Goal: Information Seeking & Learning: Learn about a topic

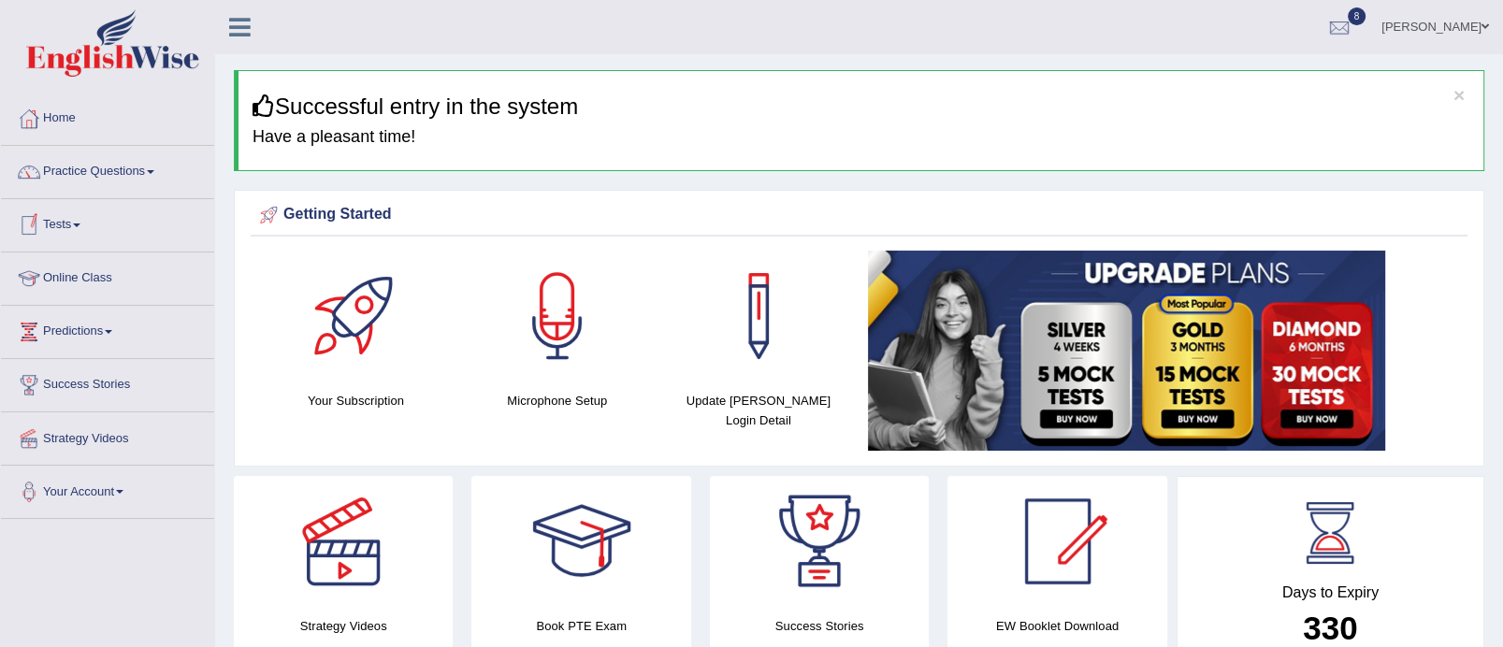
click at [81, 216] on link "Tests" at bounding box center [107, 222] width 213 height 47
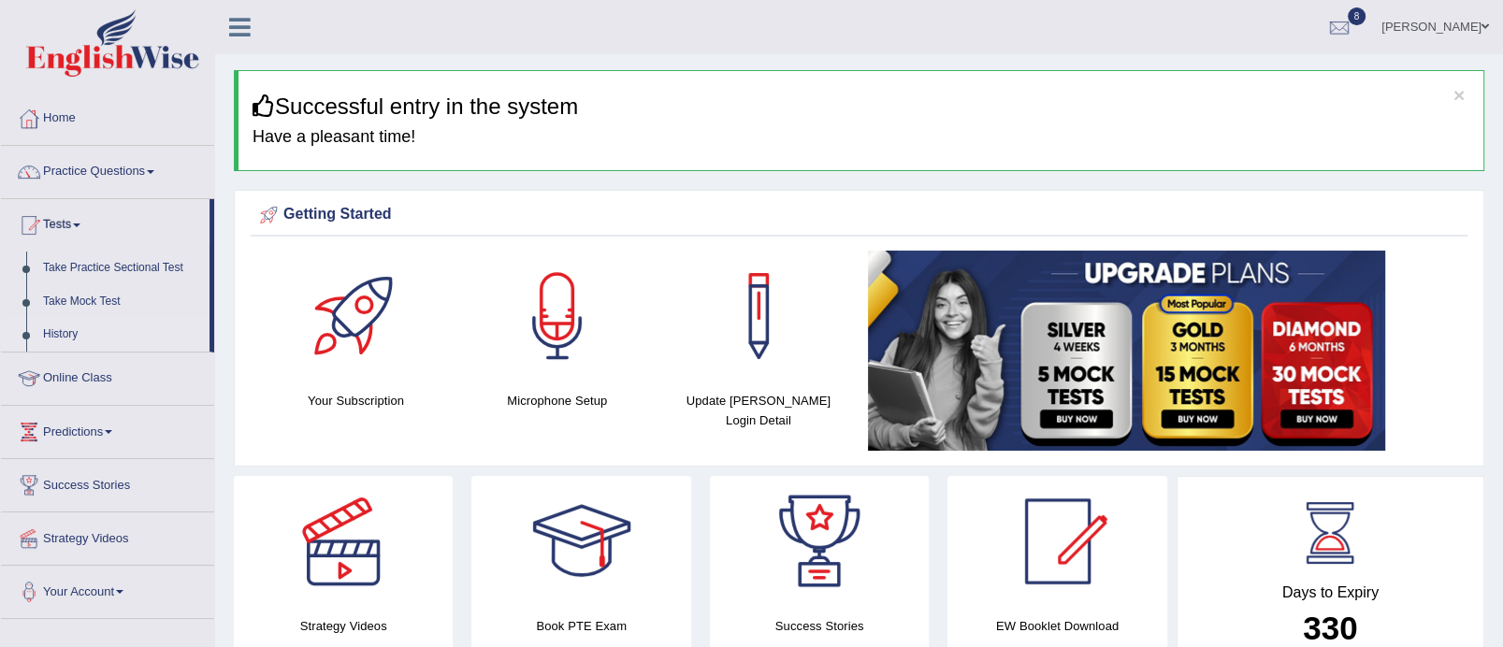
click at [79, 329] on link "History" at bounding box center [122, 335] width 175 height 34
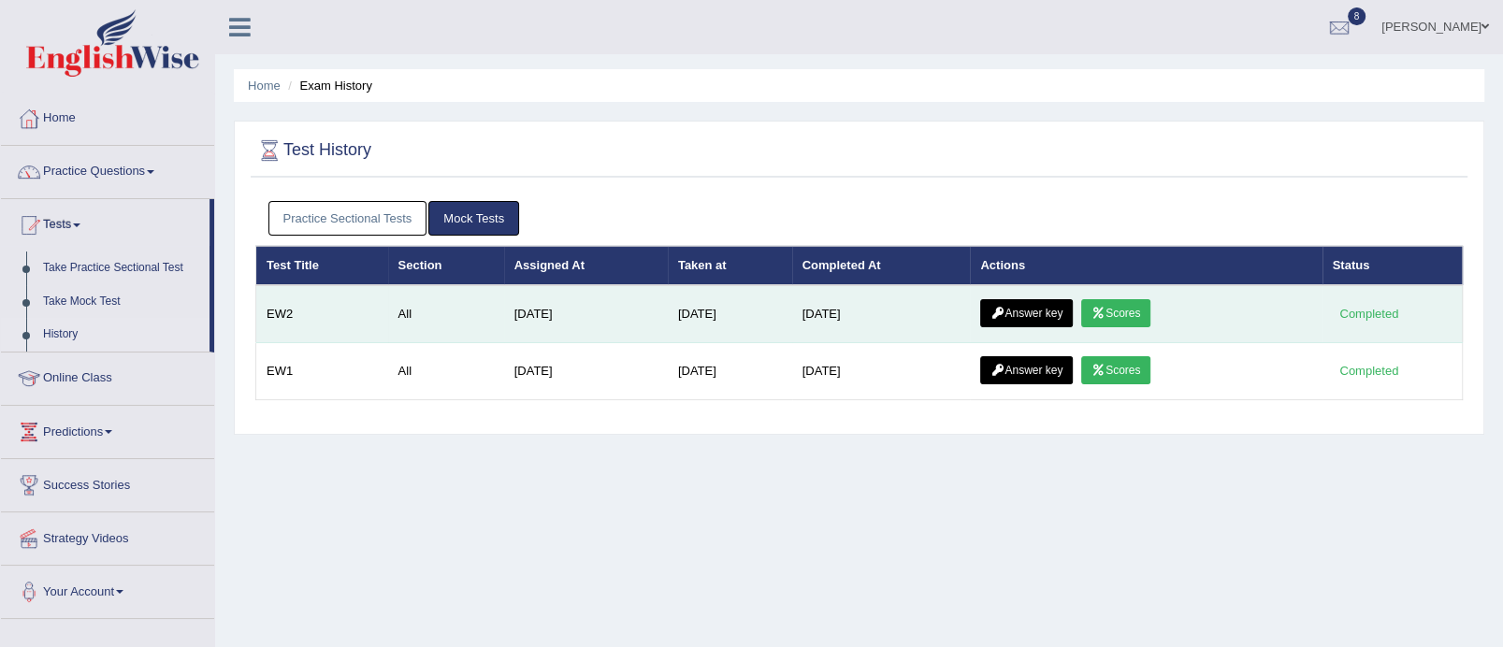
click at [1109, 299] on link "Scores" at bounding box center [1115, 313] width 69 height 28
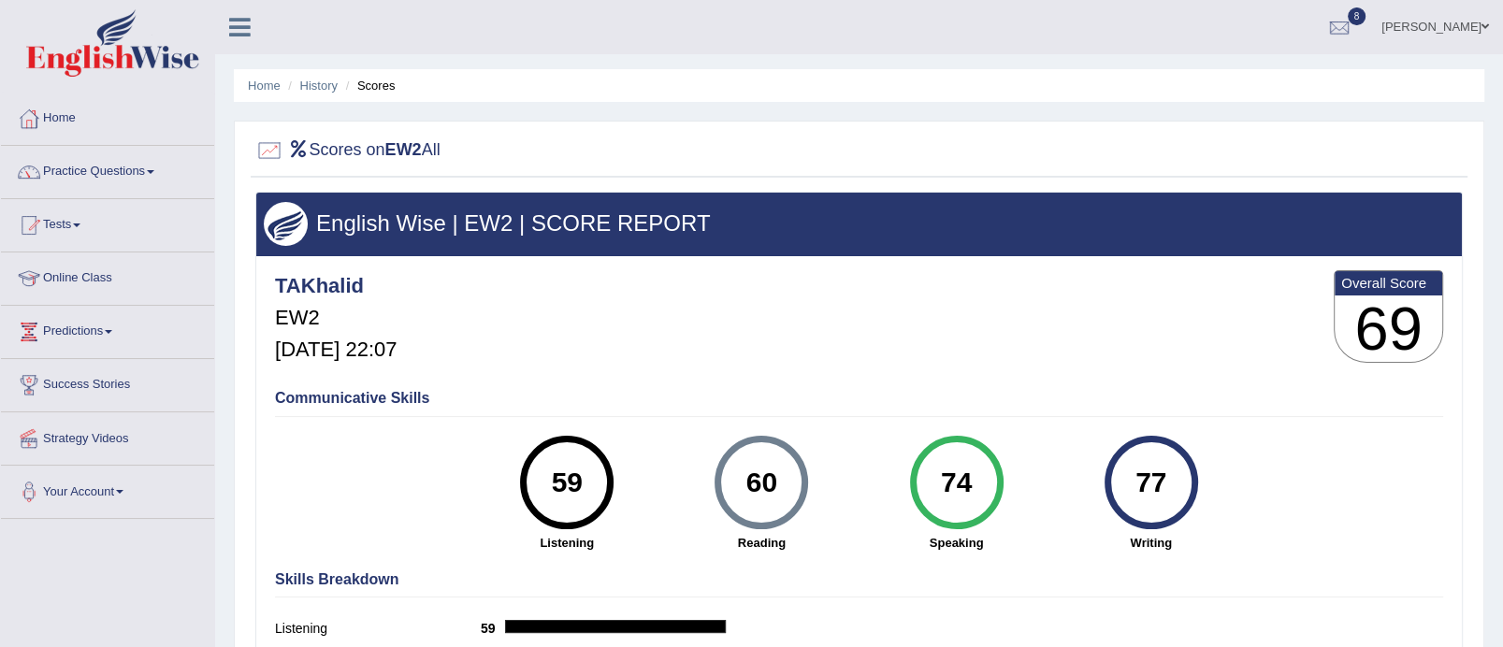
scroll to position [93, 0]
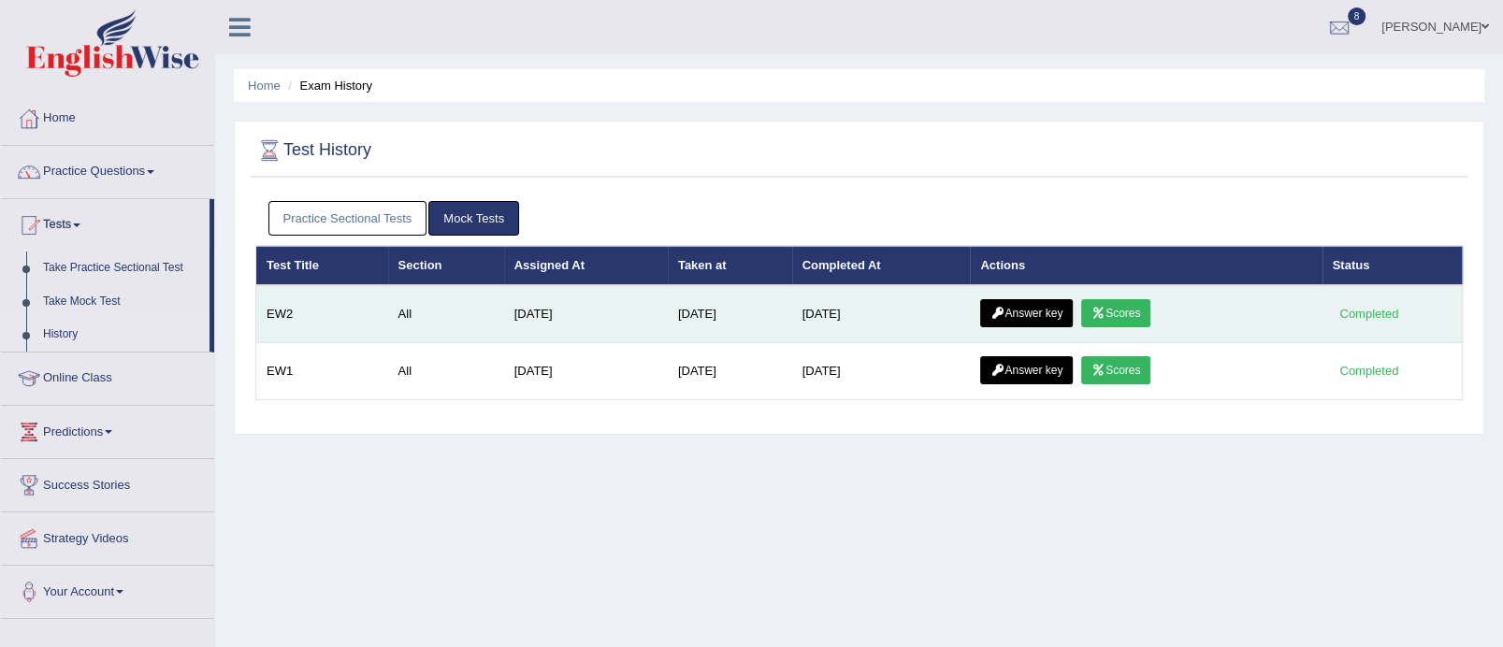
click at [1030, 316] on link "Answer key" at bounding box center [1026, 313] width 93 height 28
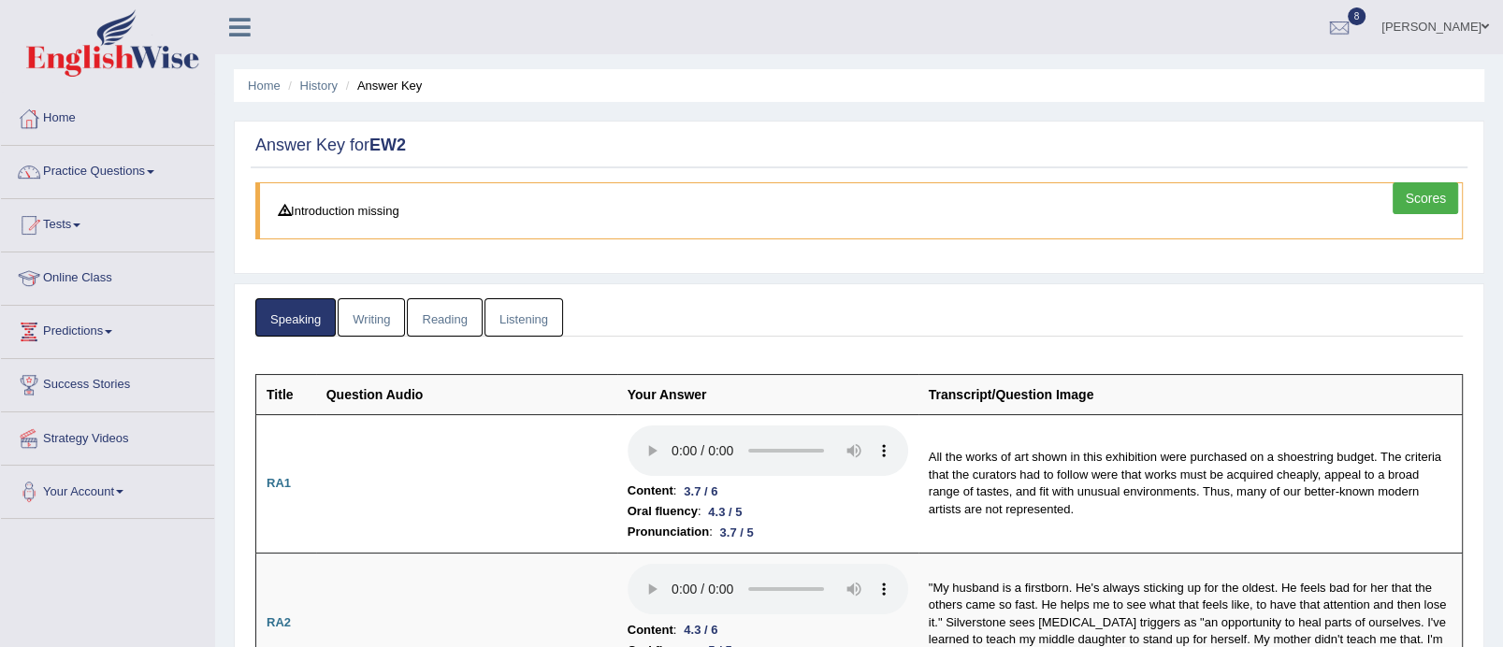
click at [442, 323] on link "Reading" at bounding box center [444, 317] width 75 height 38
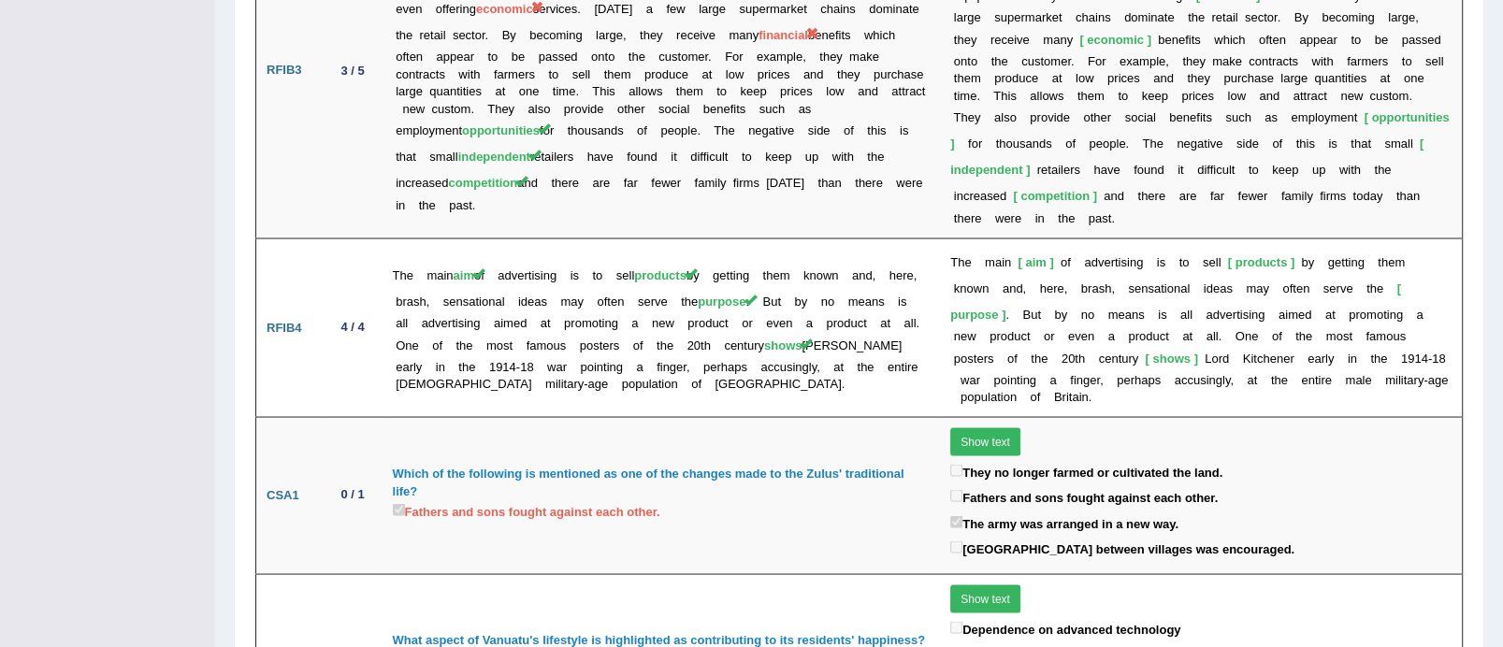
scroll to position [27, 0]
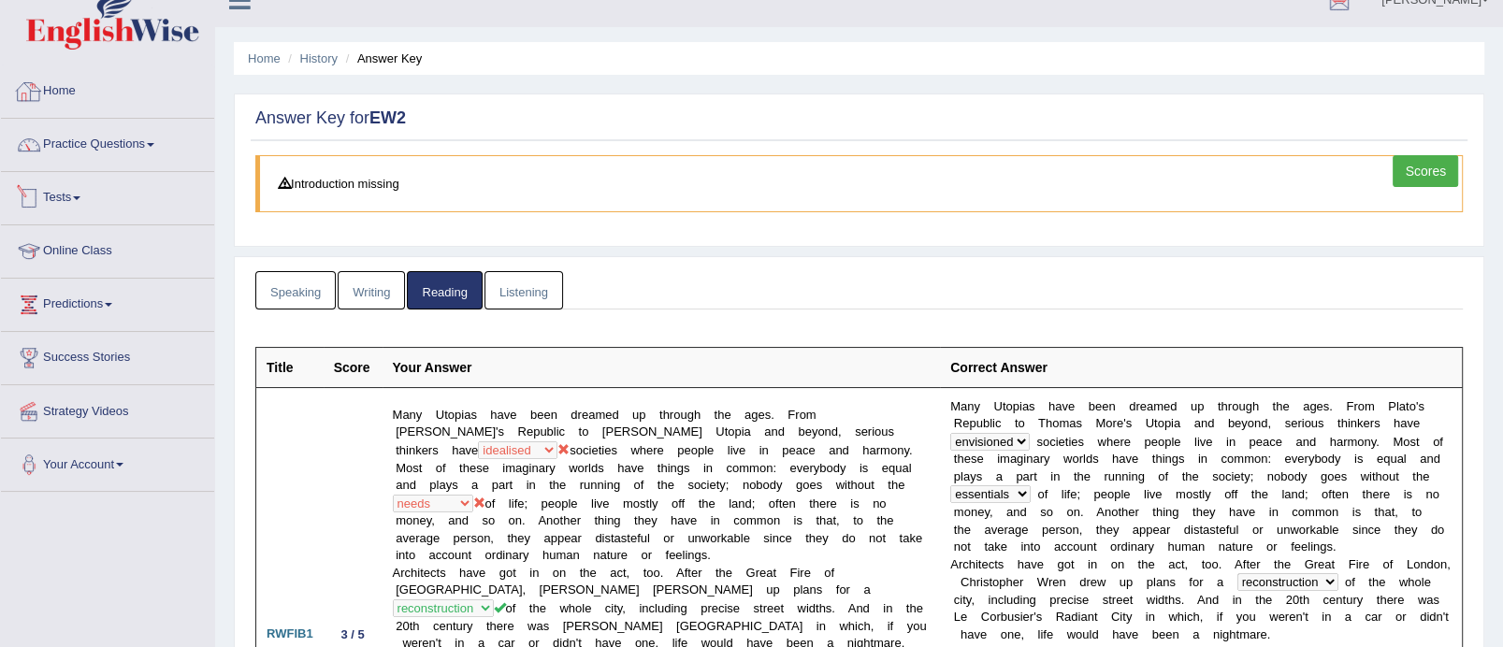
click at [73, 200] on link "Tests" at bounding box center [107, 195] width 213 height 47
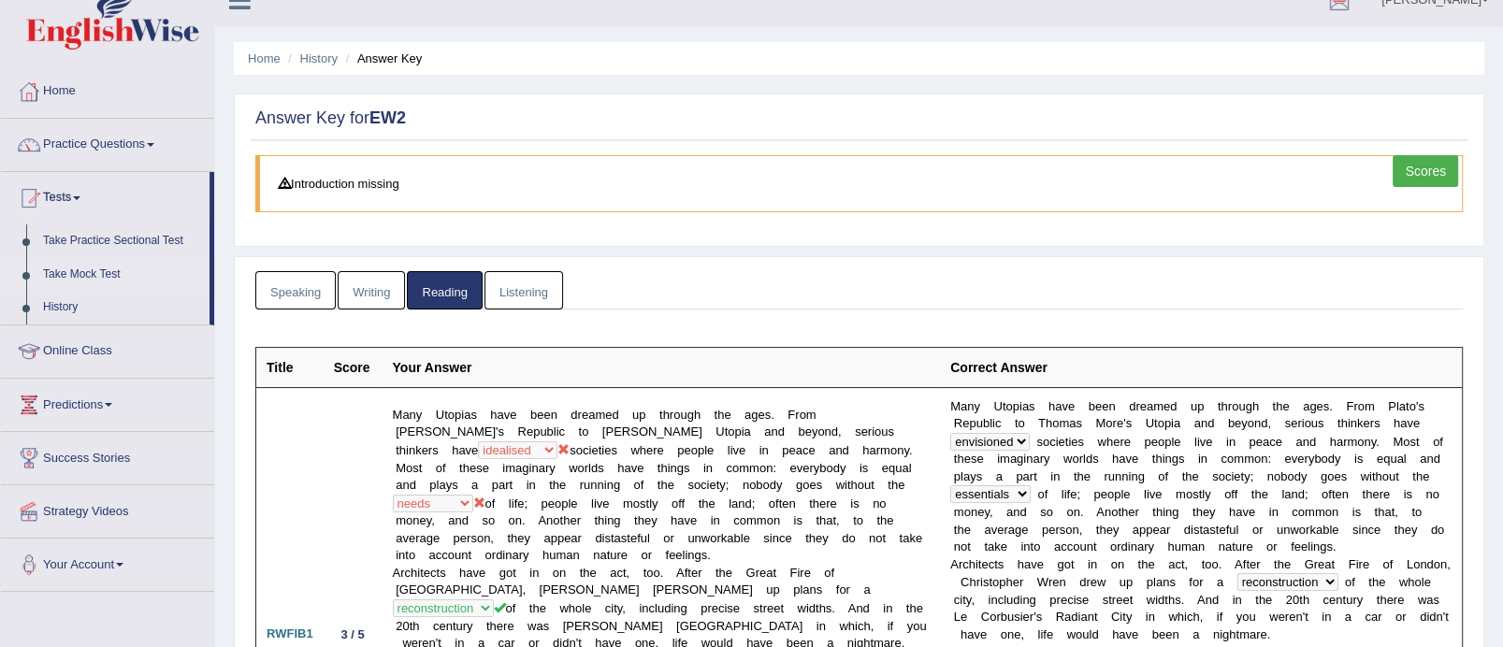
click at [103, 263] on link "Take Mock Test" at bounding box center [122, 275] width 175 height 34
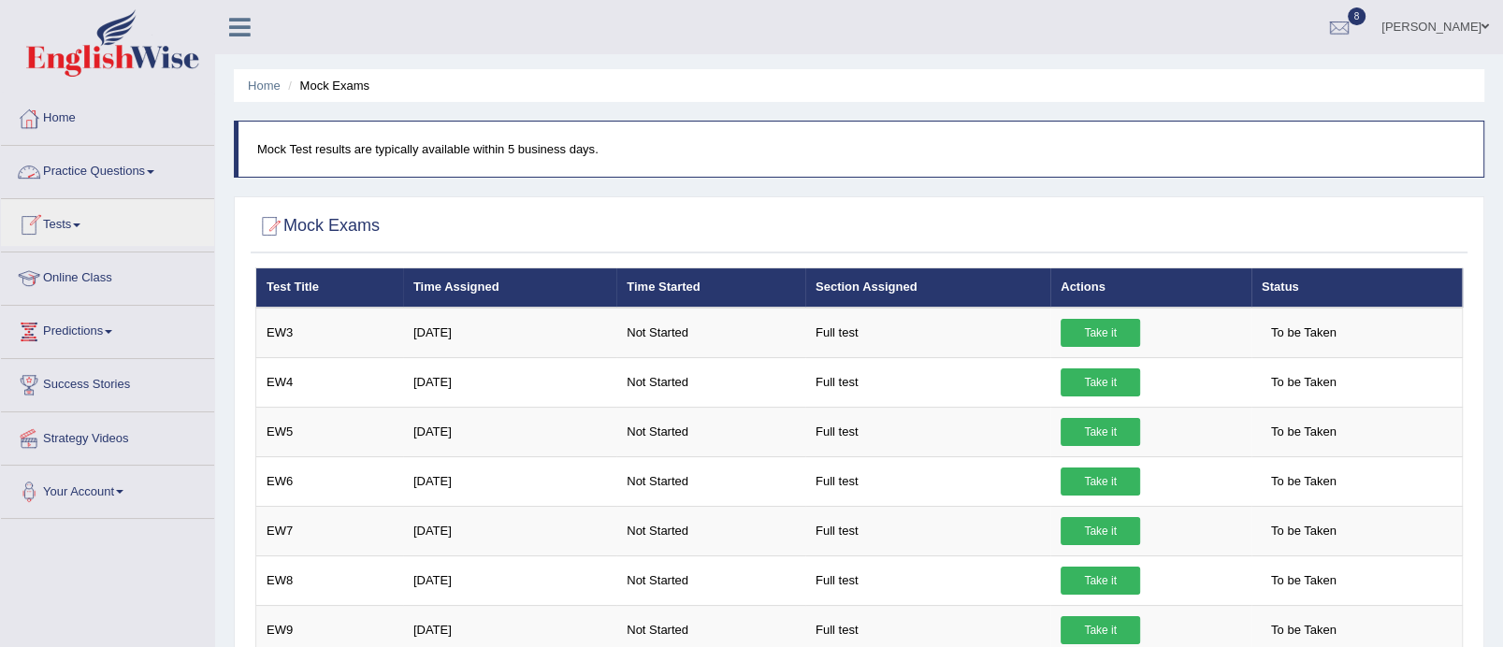
click at [152, 172] on span at bounding box center [150, 172] width 7 height 4
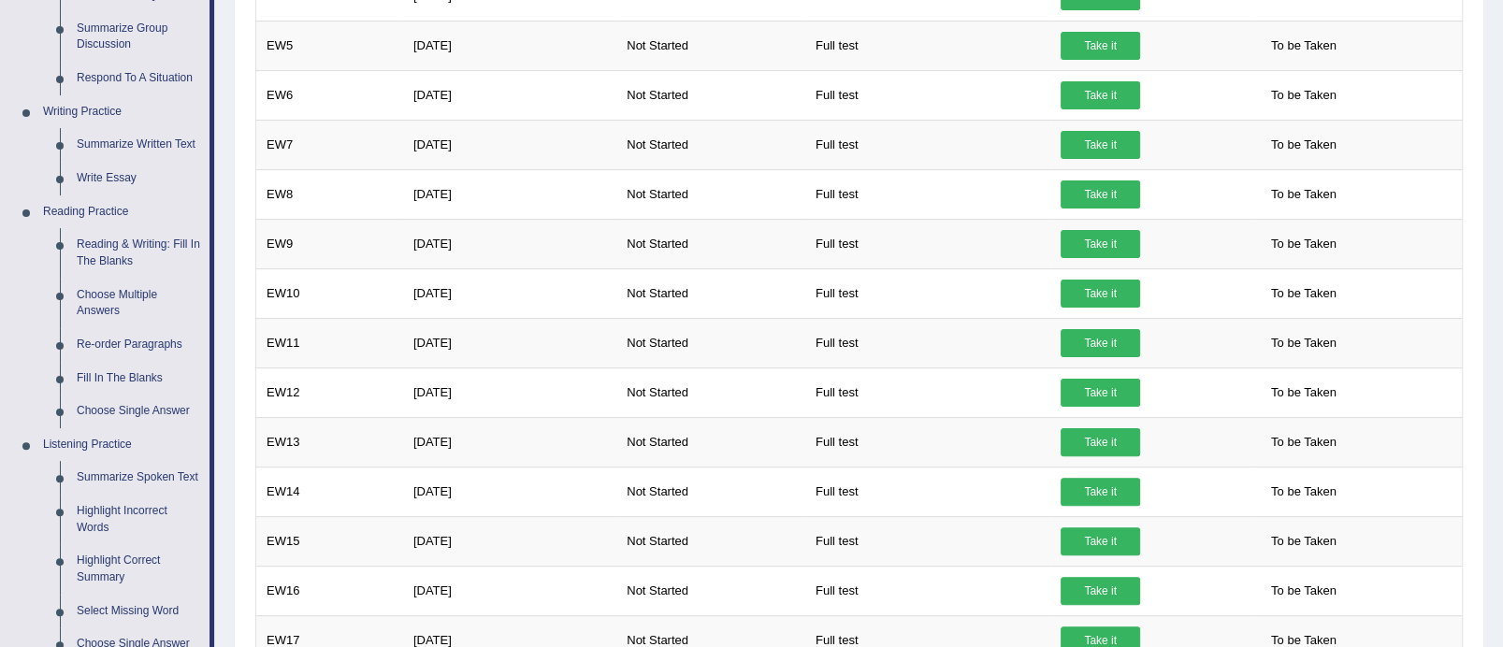
scroll to position [390, 0]
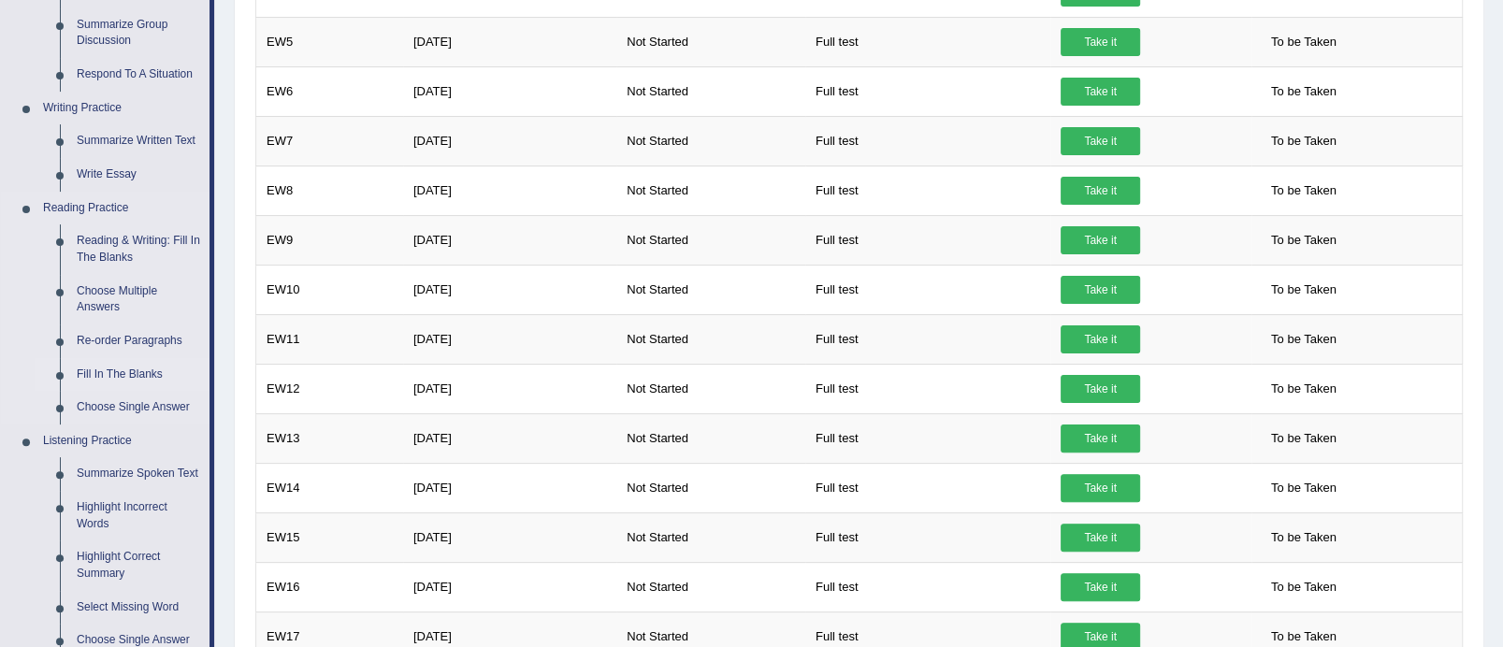
click at [128, 371] on link "Fill In The Blanks" at bounding box center [138, 375] width 141 height 34
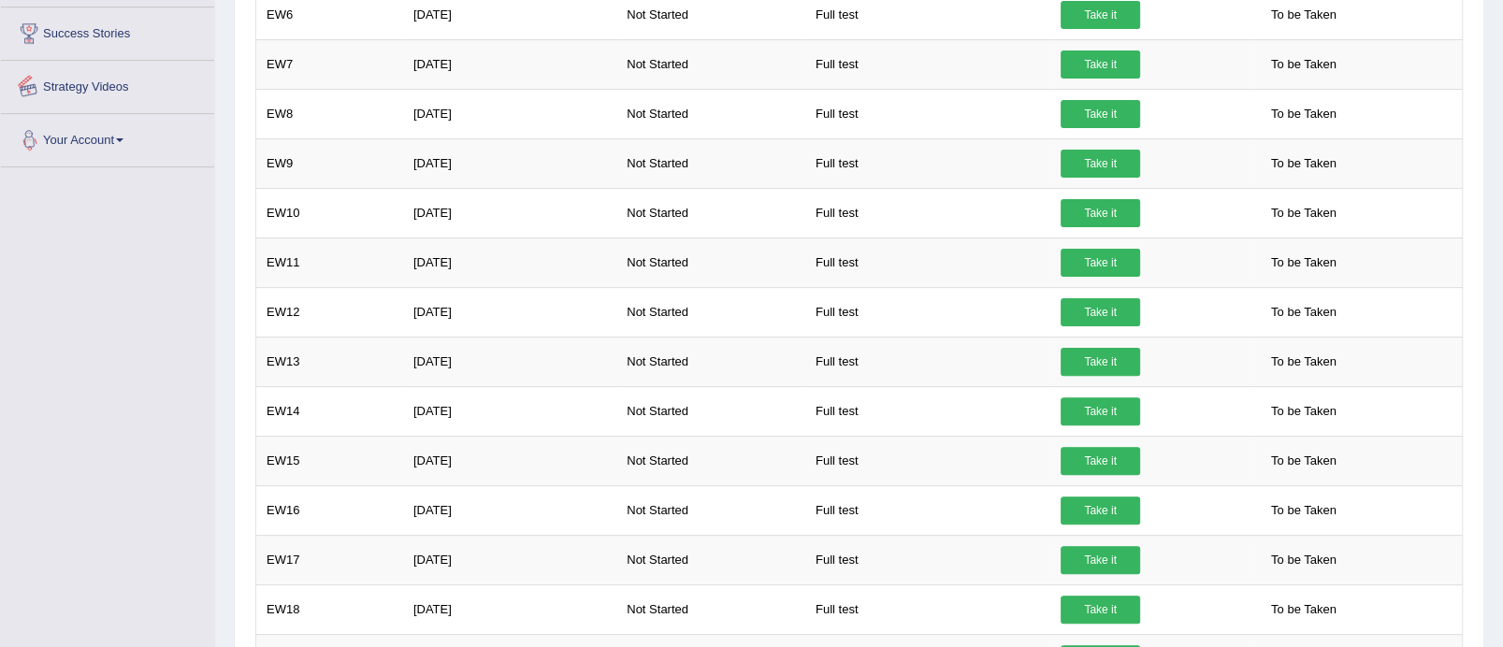
scroll to position [592, 0]
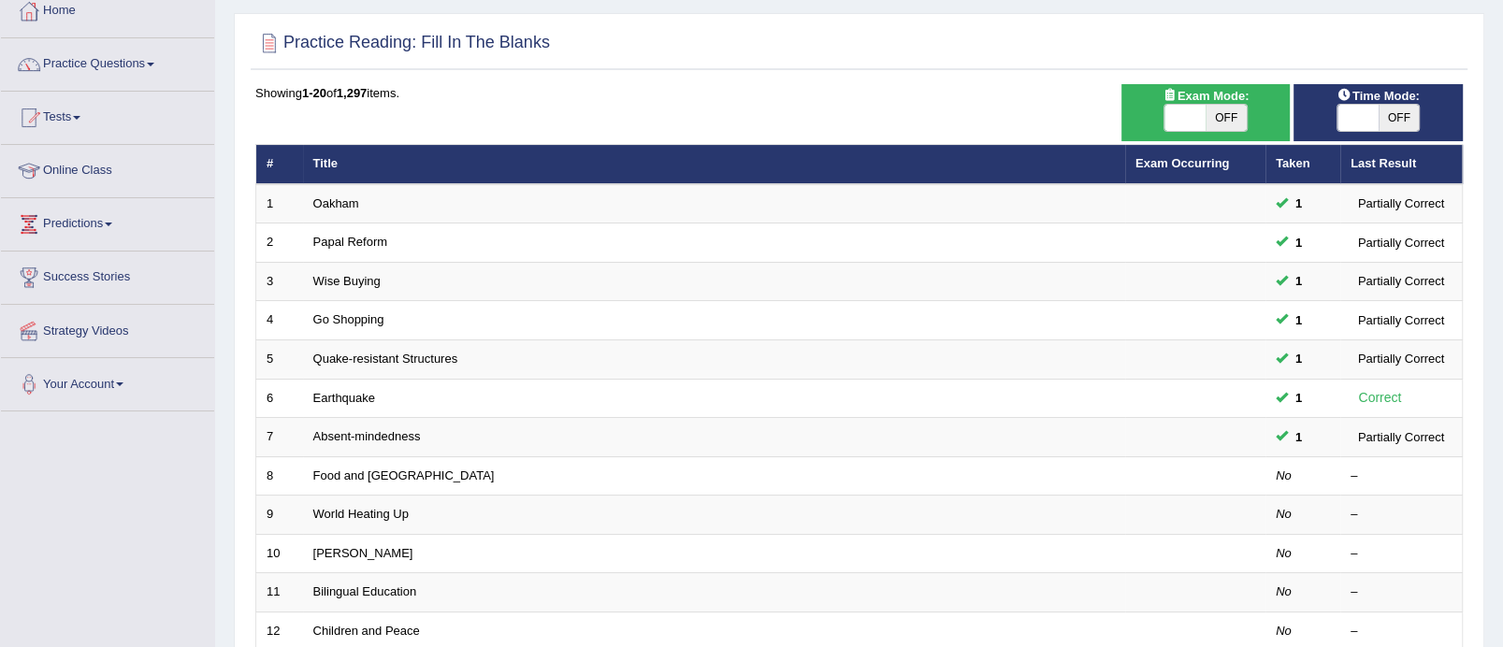
scroll to position [139, 0]
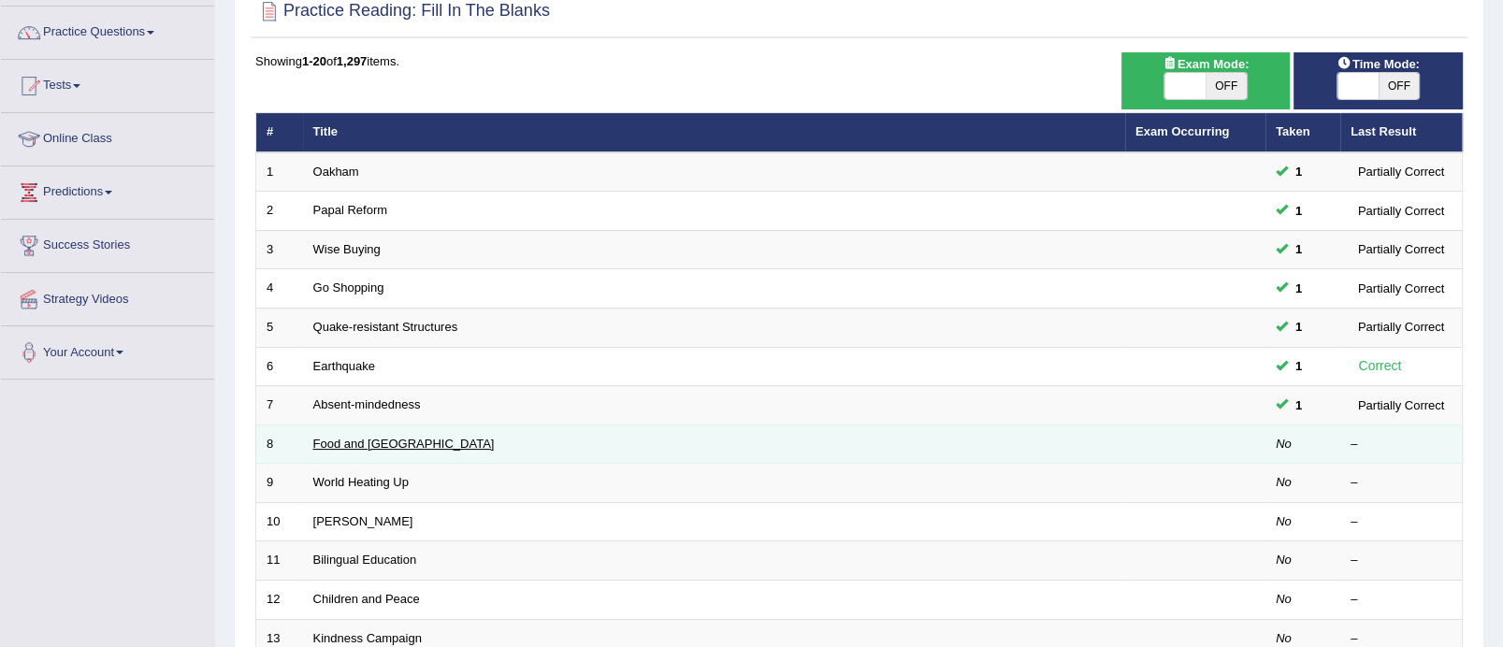
click at [382, 445] on link "Food and US" at bounding box center [403, 444] width 181 height 14
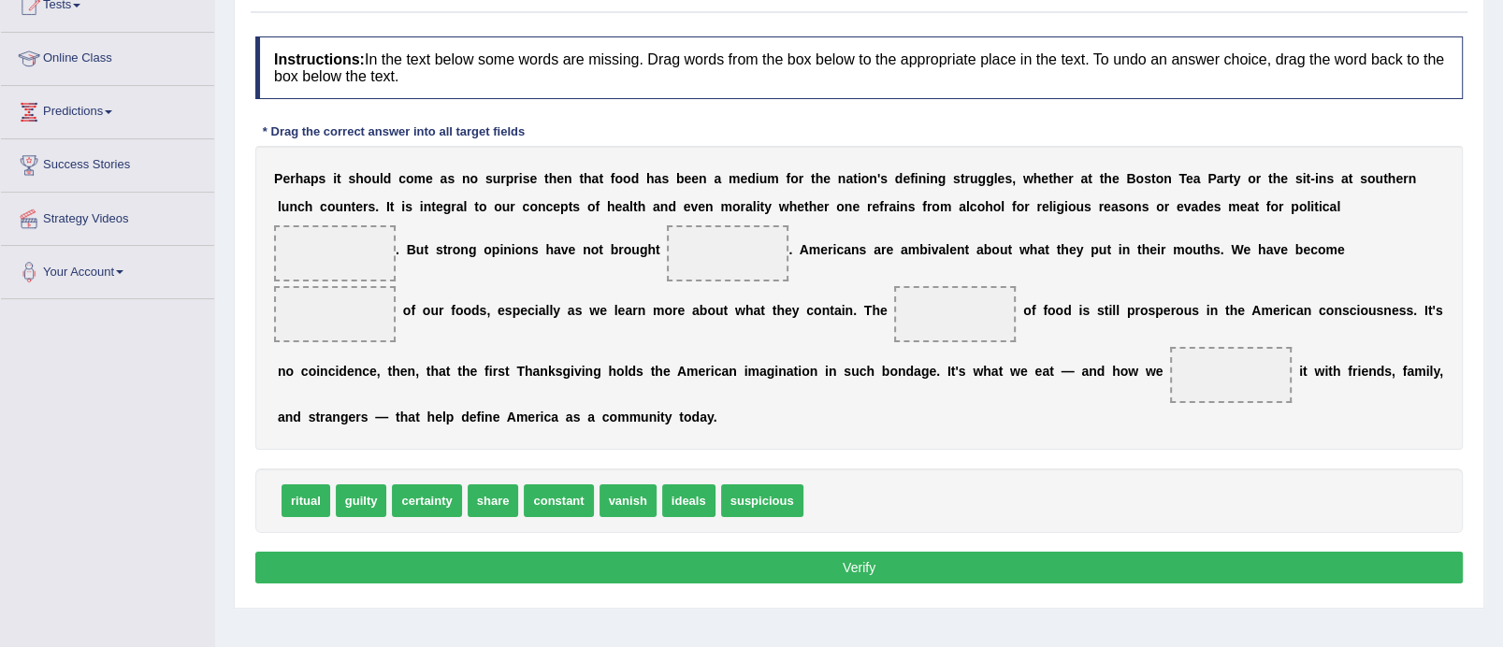
scroll to position [226, 0]
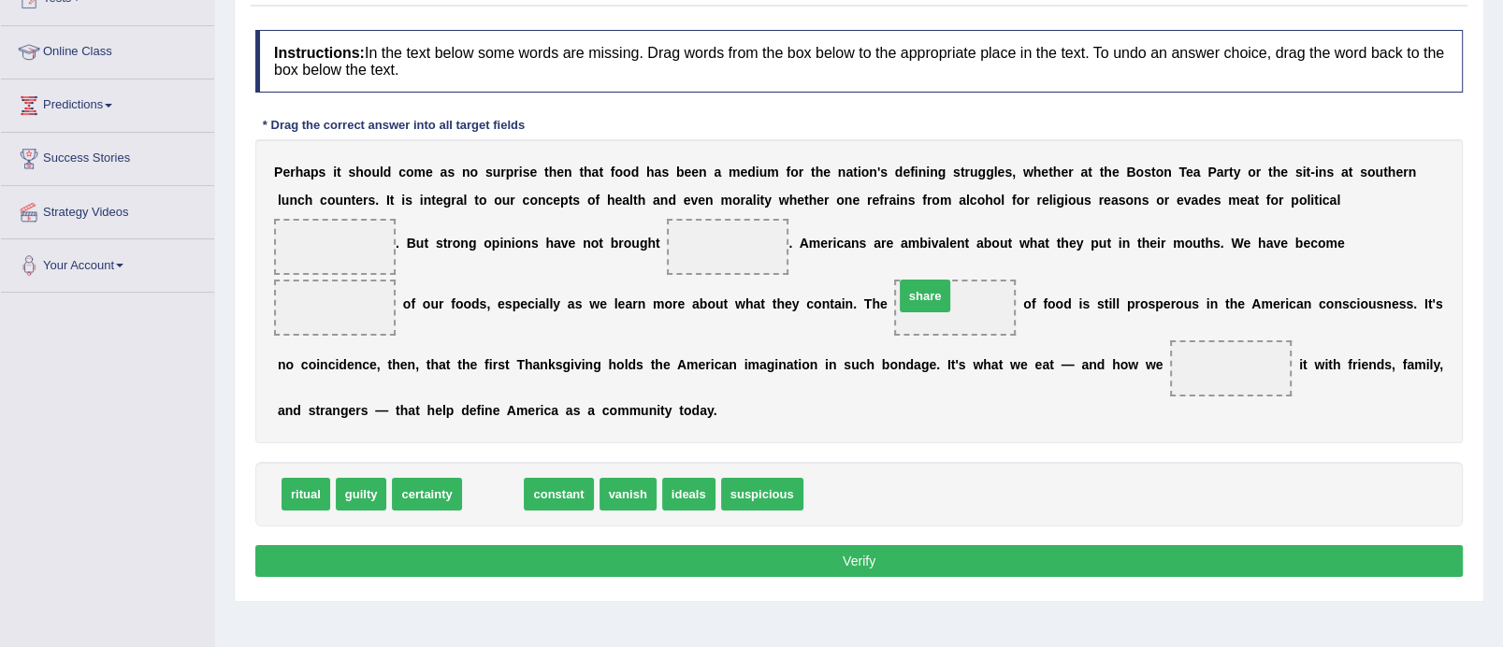
drag, startPoint x: 486, startPoint y: 490, endPoint x: 923, endPoint y: 290, distance: 480.3
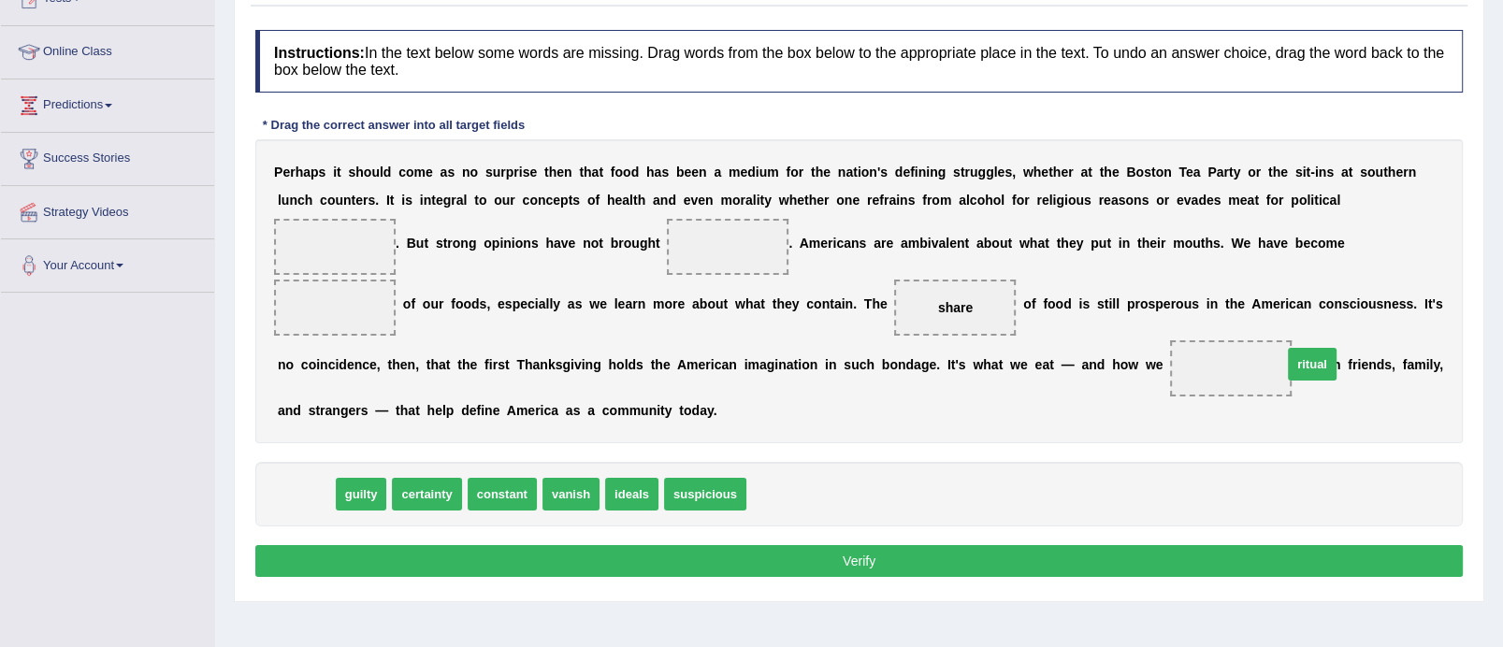
drag, startPoint x: 308, startPoint y: 494, endPoint x: 1264, endPoint y: 367, distance: 964.8
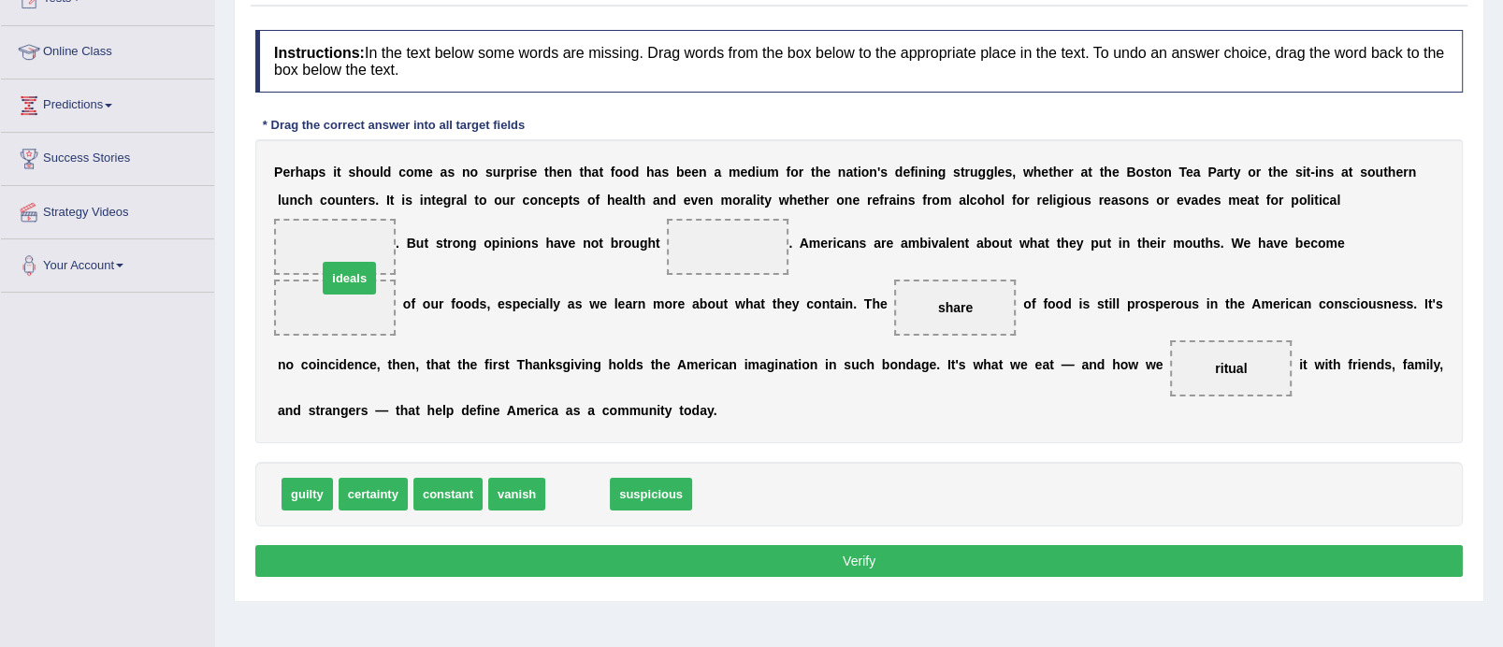
drag, startPoint x: 562, startPoint y: 491, endPoint x: 338, endPoint y: 256, distance: 324.1
drag, startPoint x: 601, startPoint y: 502, endPoint x: 374, endPoint y: 322, distance: 290.1
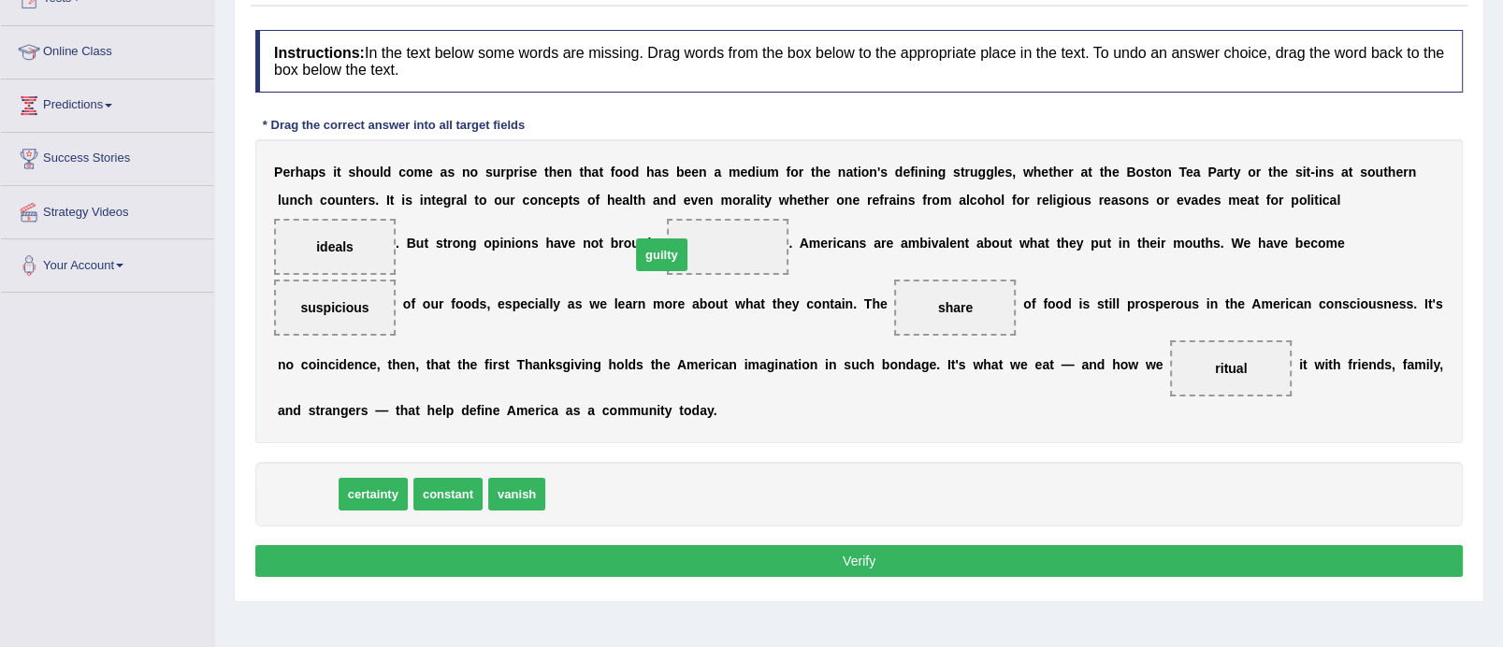
drag, startPoint x: 298, startPoint y: 486, endPoint x: 668, endPoint y: 240, distance: 443.7
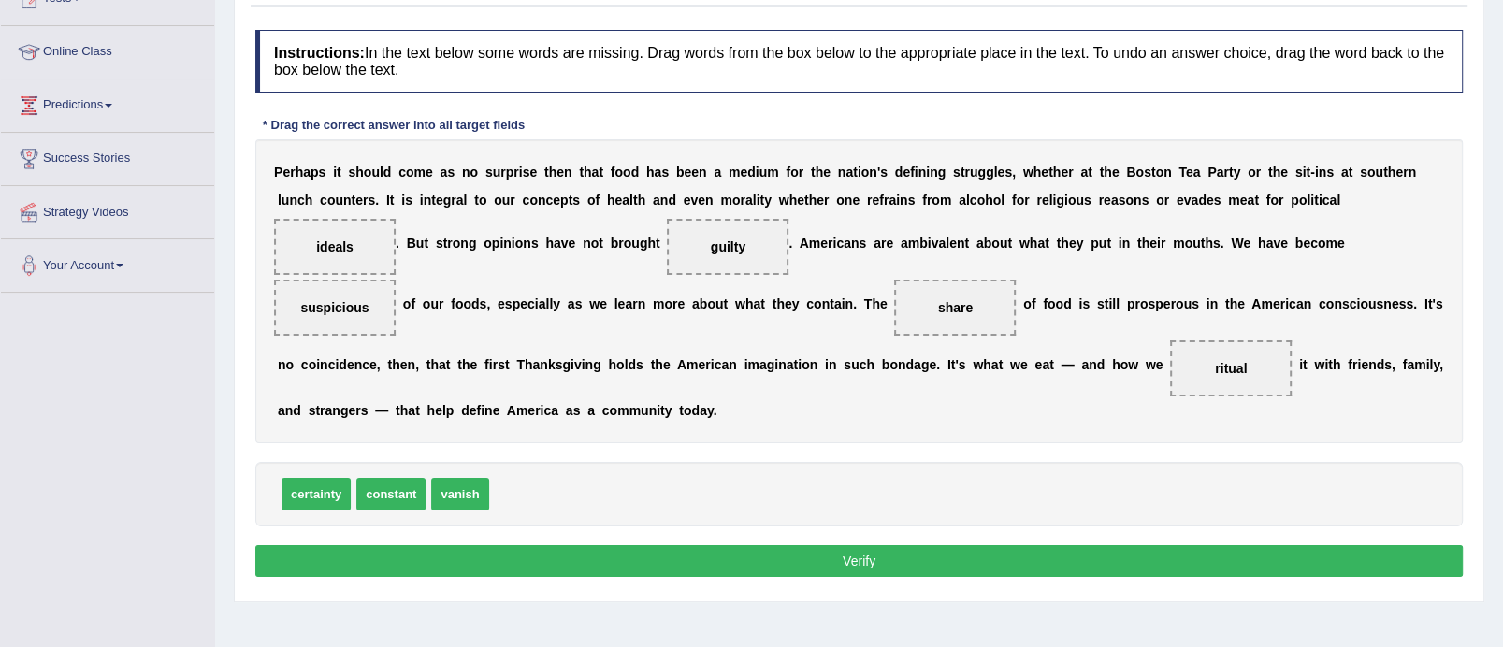
click at [794, 548] on button "Verify" at bounding box center [858, 561] width 1207 height 32
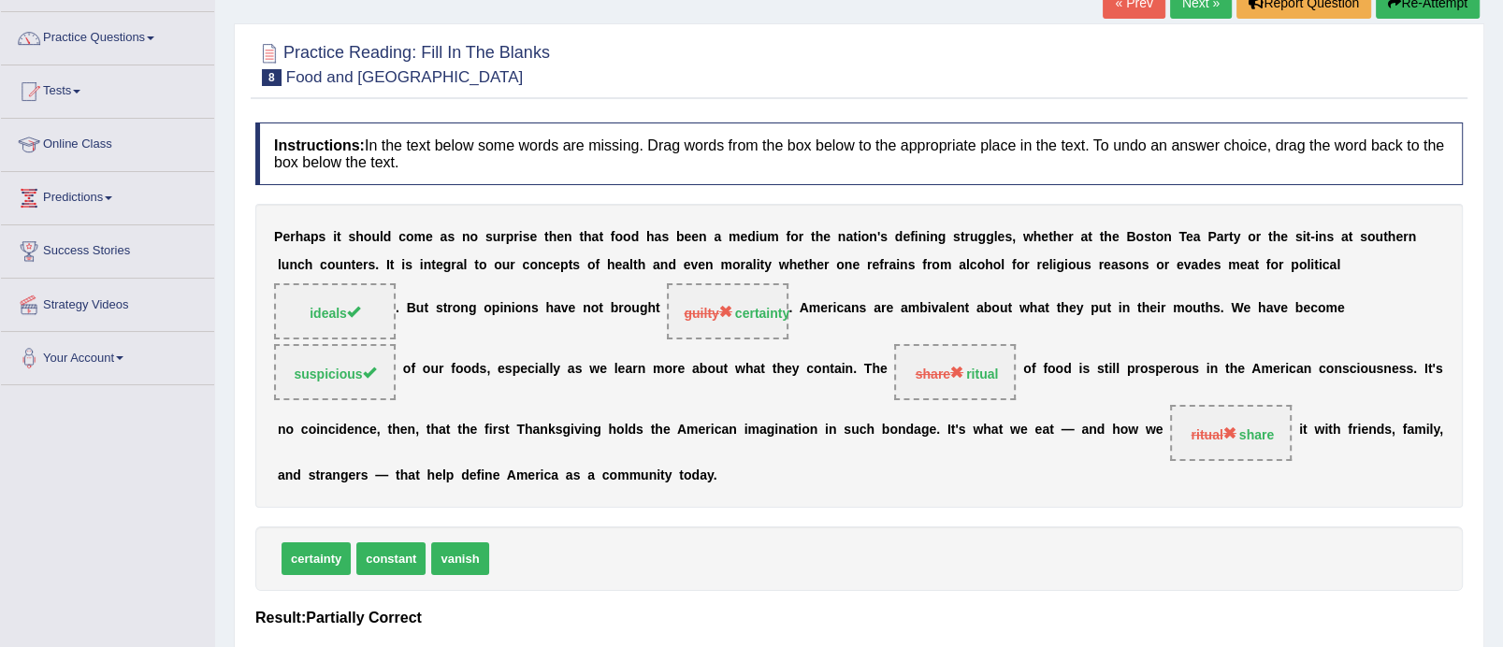
scroll to position [118, 0]
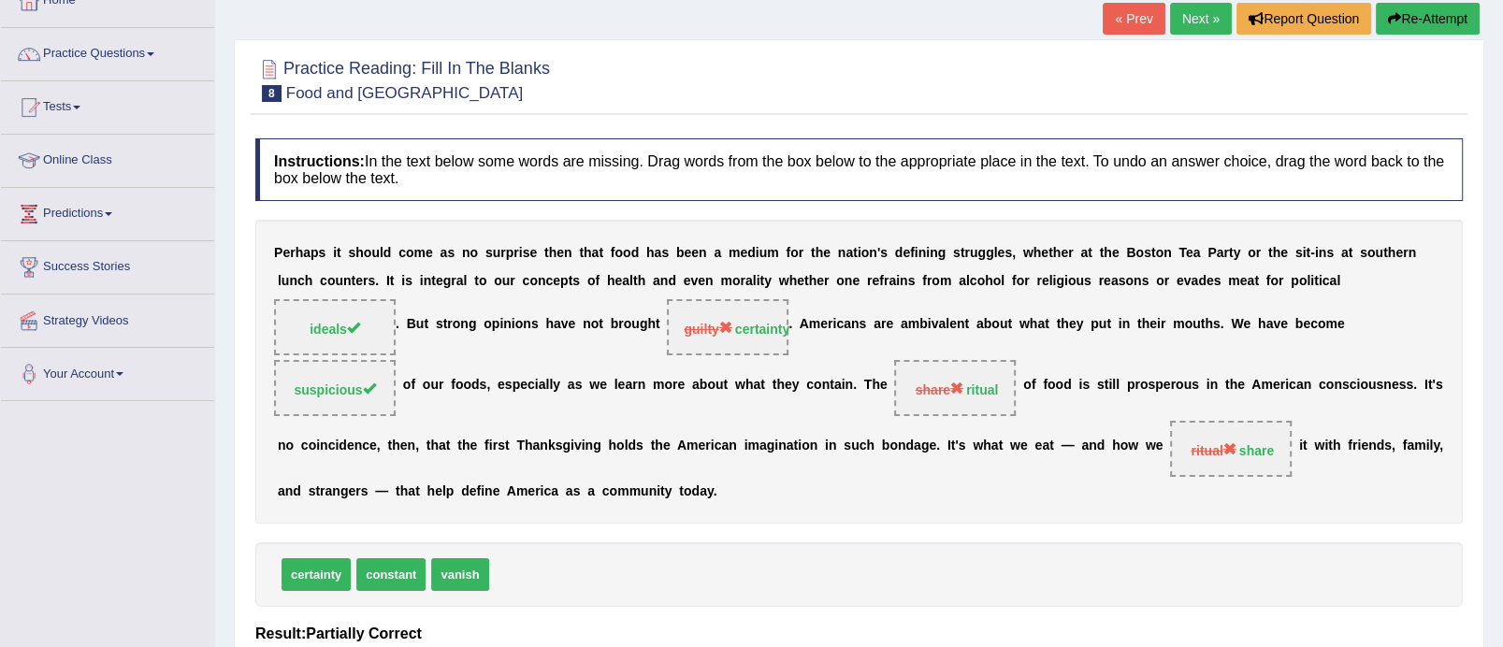
click at [1212, 28] on link "Next »" at bounding box center [1201, 19] width 62 height 32
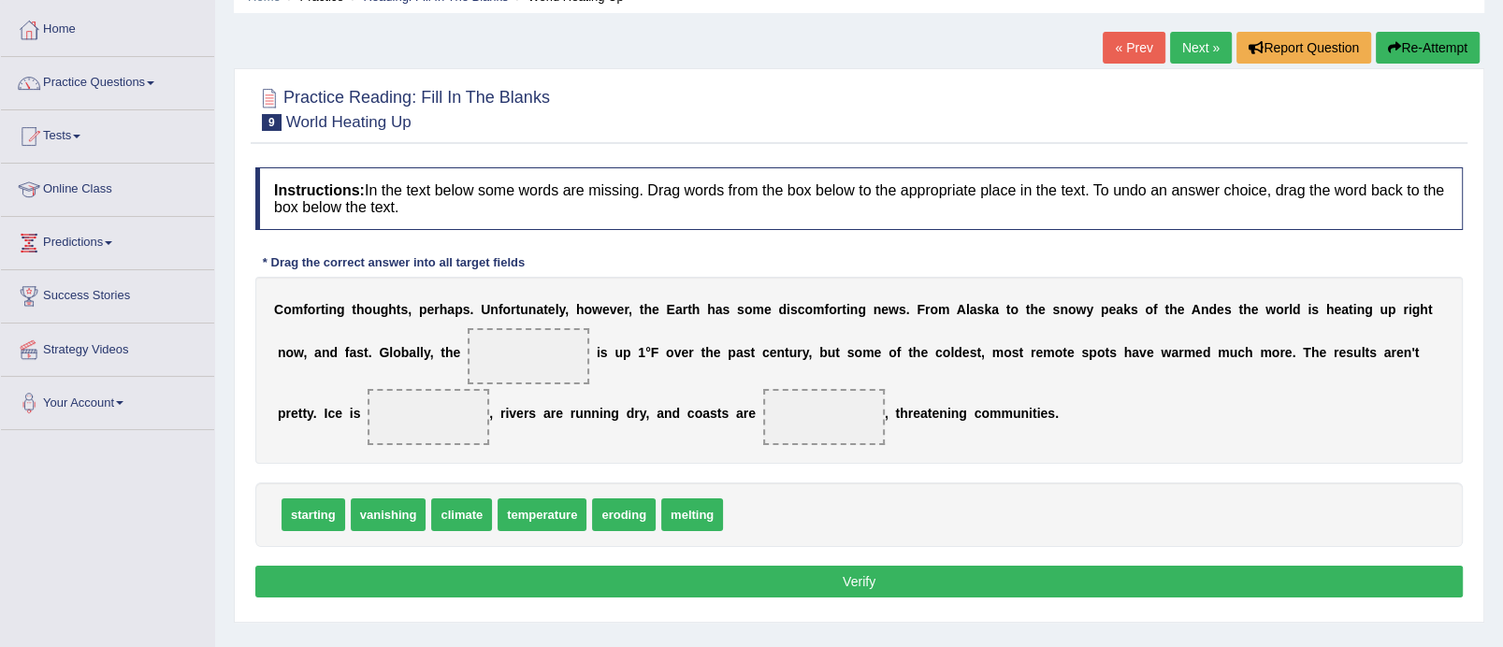
scroll to position [128, 0]
